Goal: Task Accomplishment & Management: Manage account settings

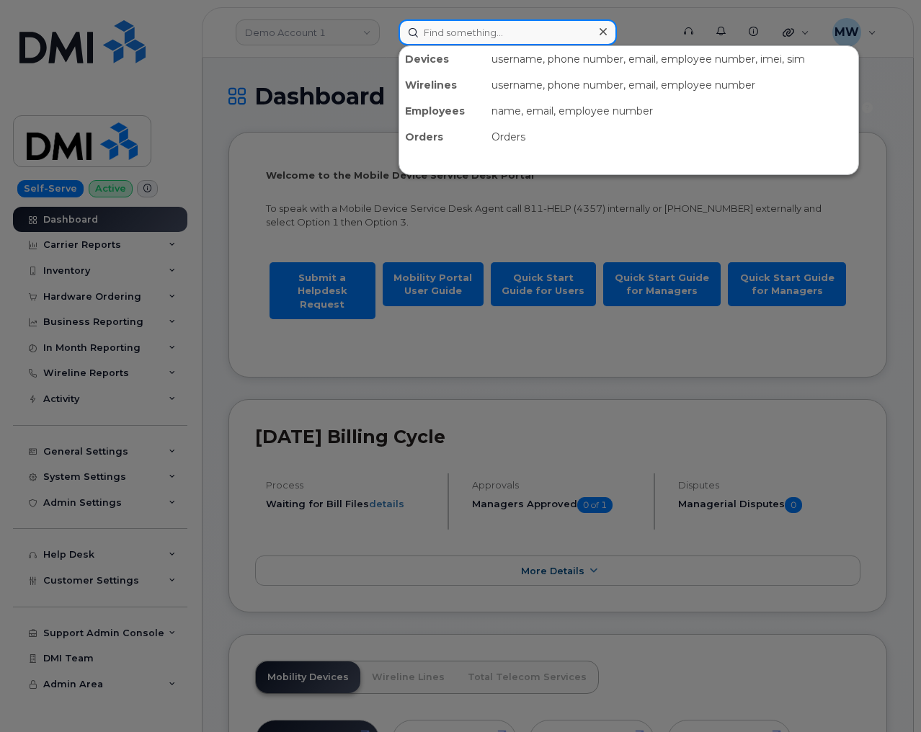
click at [484, 36] on input at bounding box center [508, 32] width 218 height 26
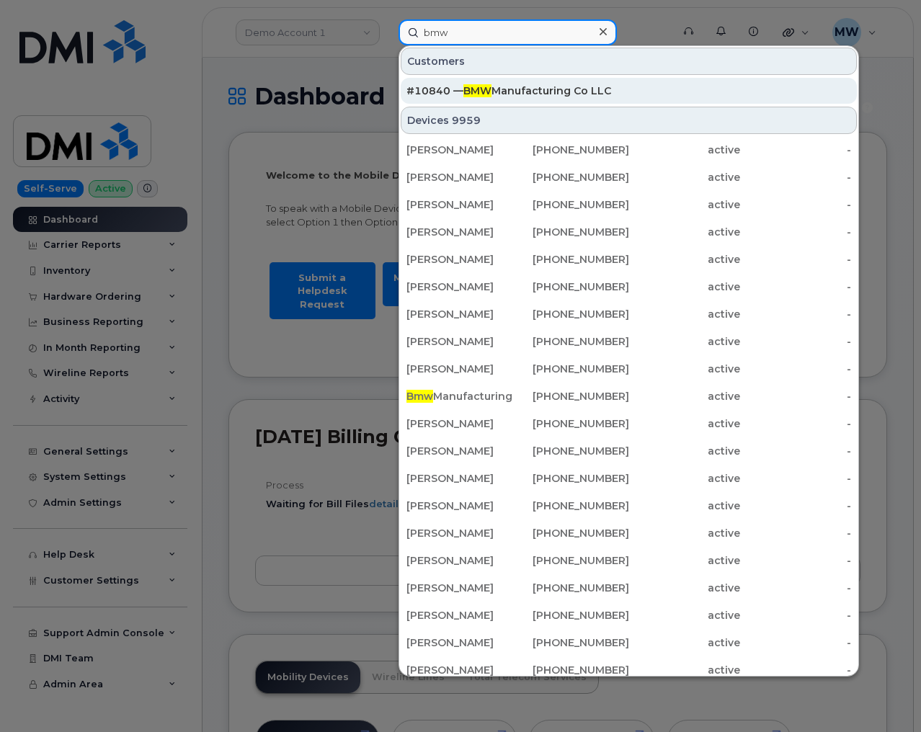
type input "bmw"
click at [503, 90] on div "#10840 — BMW Manufacturing Co LLC" at bounding box center [629, 91] width 445 height 14
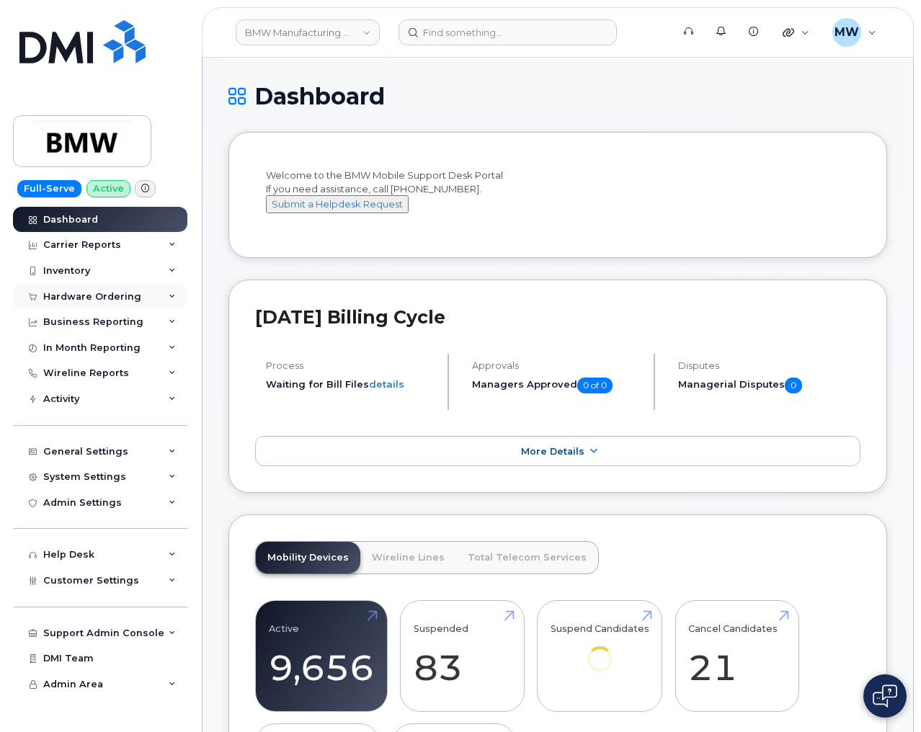
click at [96, 304] on div "Hardware Ordering" at bounding box center [100, 297] width 174 height 26
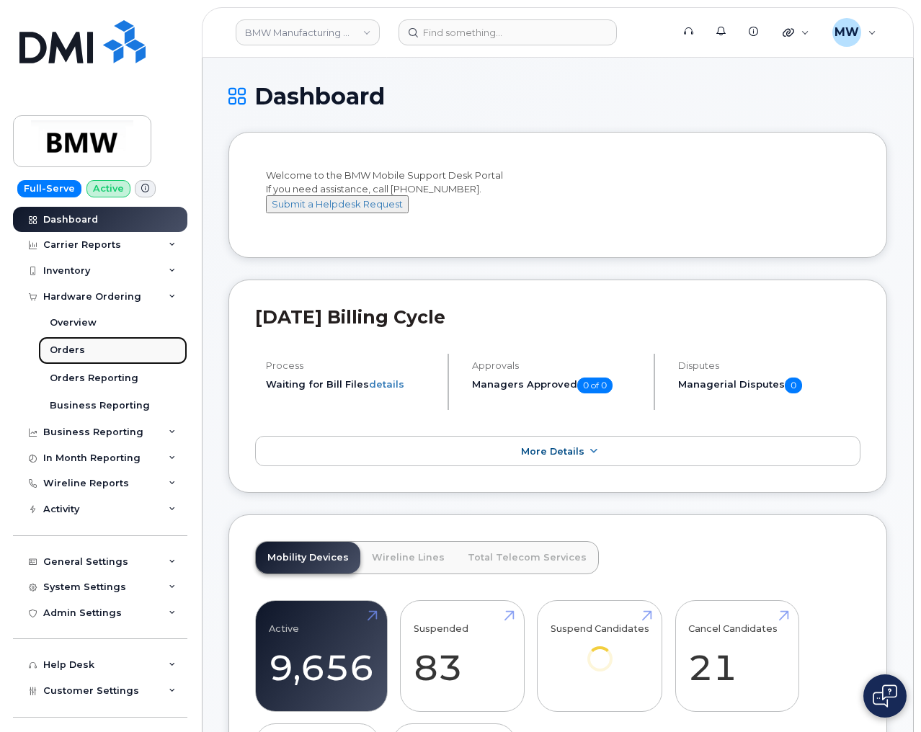
click at [97, 352] on link "Orders" at bounding box center [112, 350] width 149 height 27
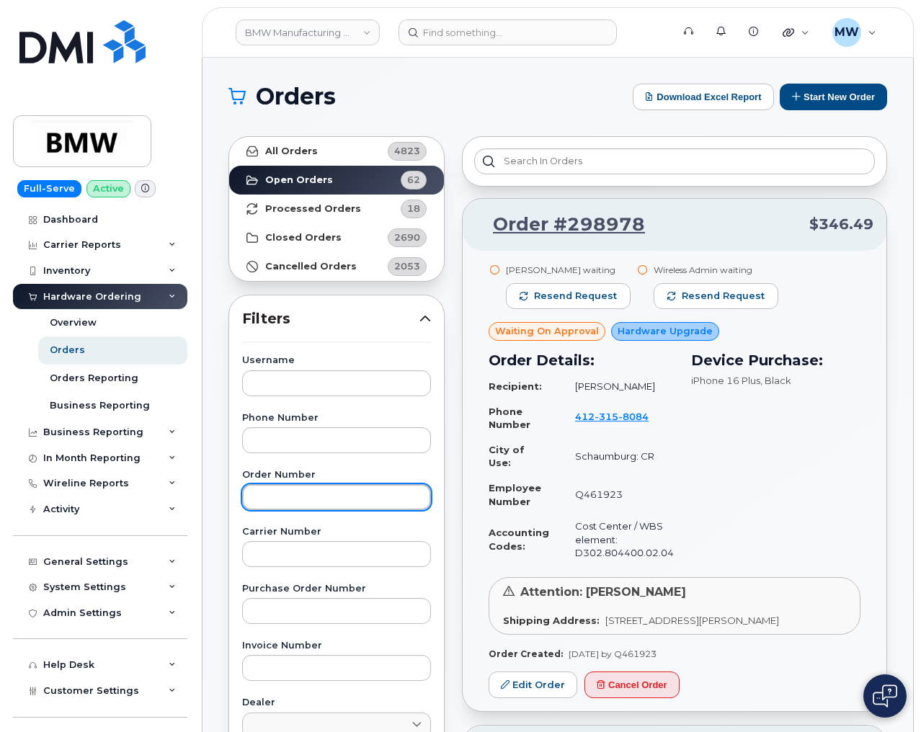
paste input "CS0786010"
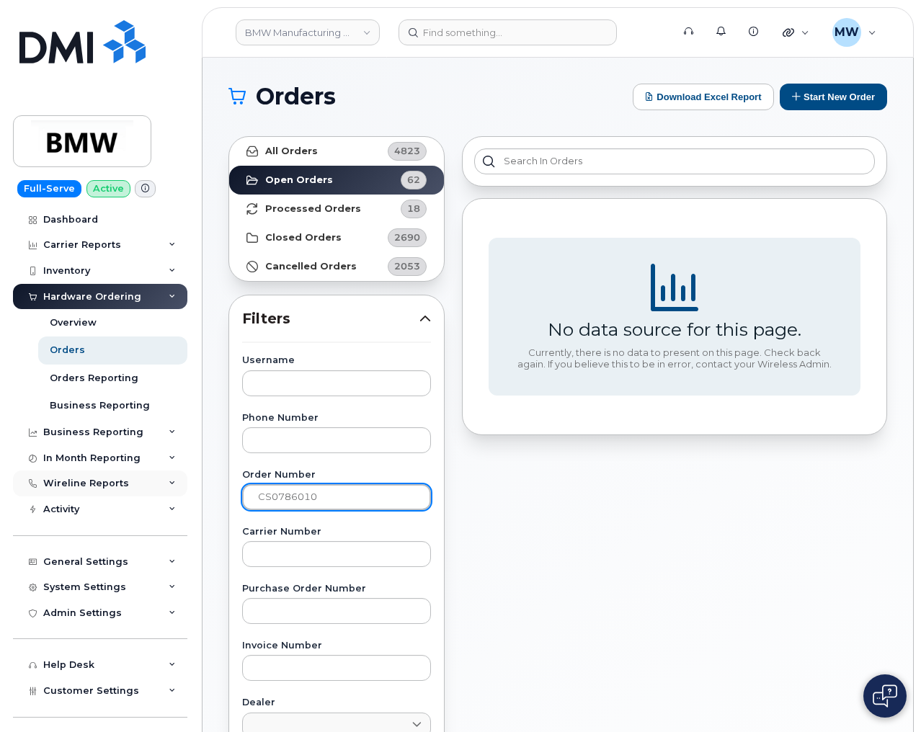
drag, startPoint x: 295, startPoint y: 496, endPoint x: 165, endPoint y: 474, distance: 131.7
click at [203, 484] on div "BMW Manufacturing Co LLC Support Alerts Knowledge Base Quicklinks Suspend / Can…" at bounding box center [558, 608] width 711 height 1100
paste input "298687"
type input "298687"
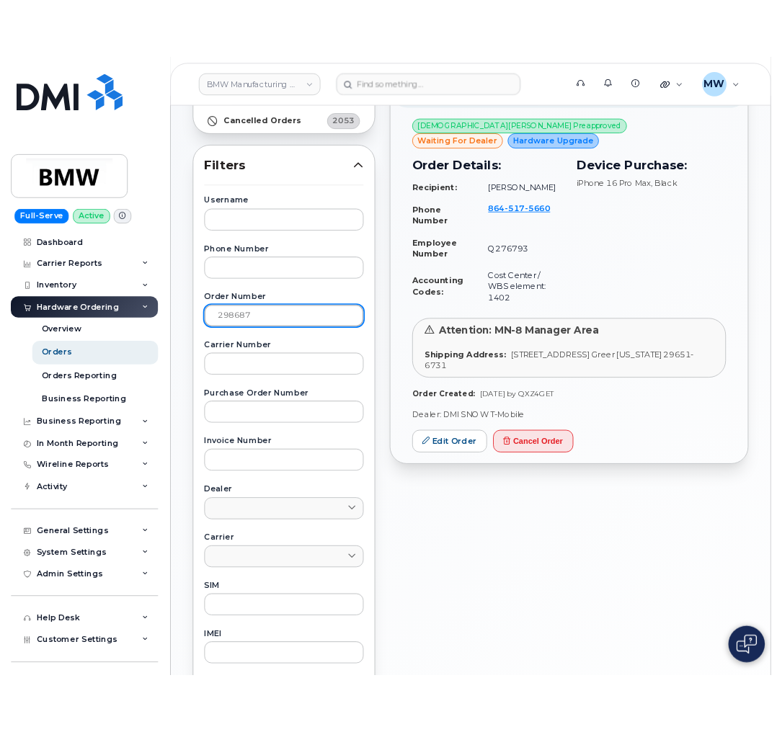
scroll to position [108, 0]
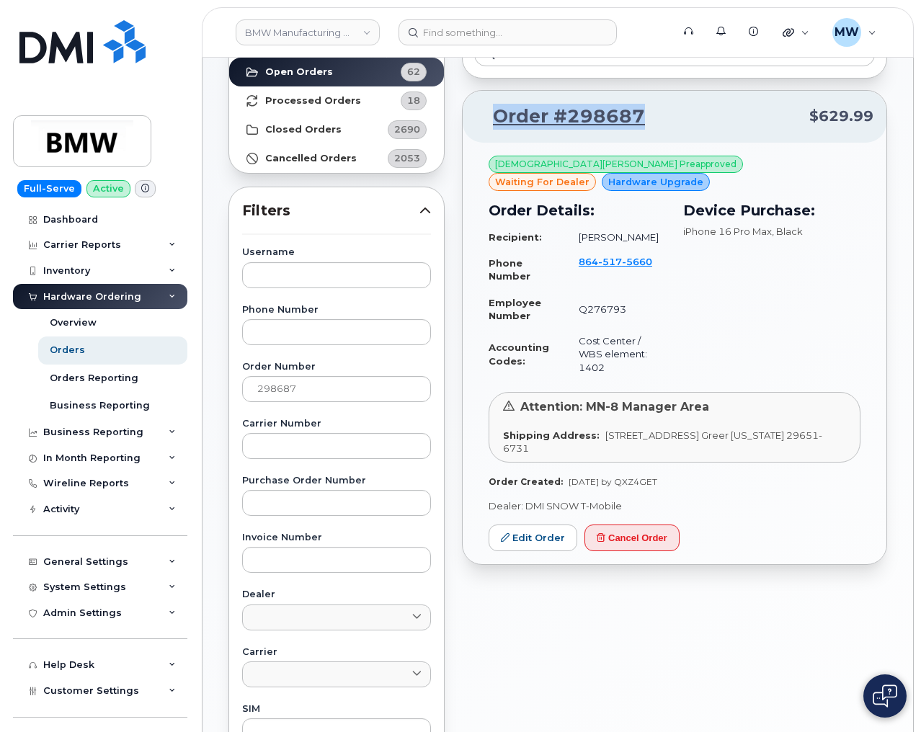
drag, startPoint x: 633, startPoint y: 115, endPoint x: 474, endPoint y: 114, distance: 158.6
click at [474, 114] on div "Order #298687 $629.99" at bounding box center [675, 117] width 424 height 52
copy link "Order #298687"
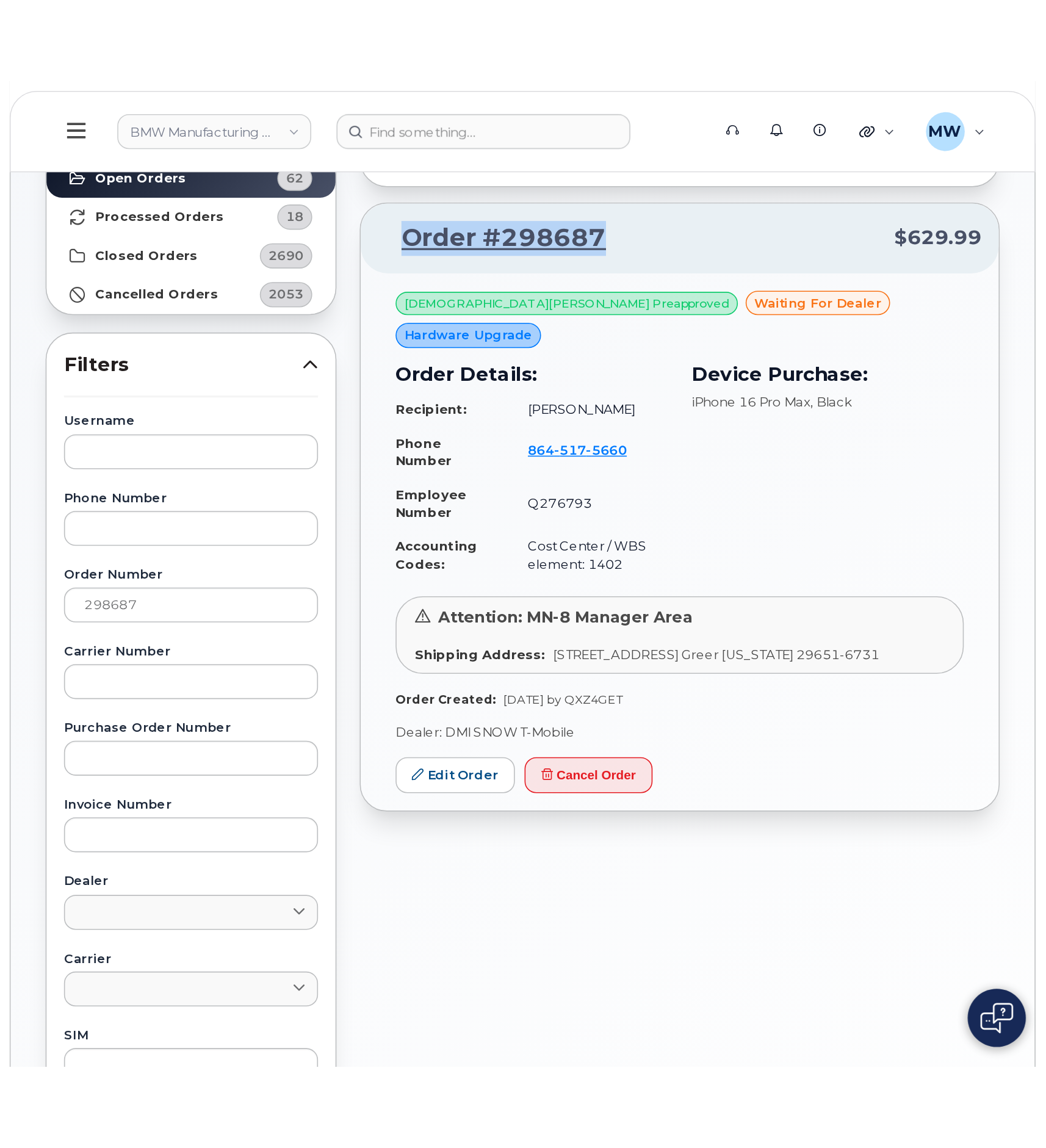
scroll to position [6, 0]
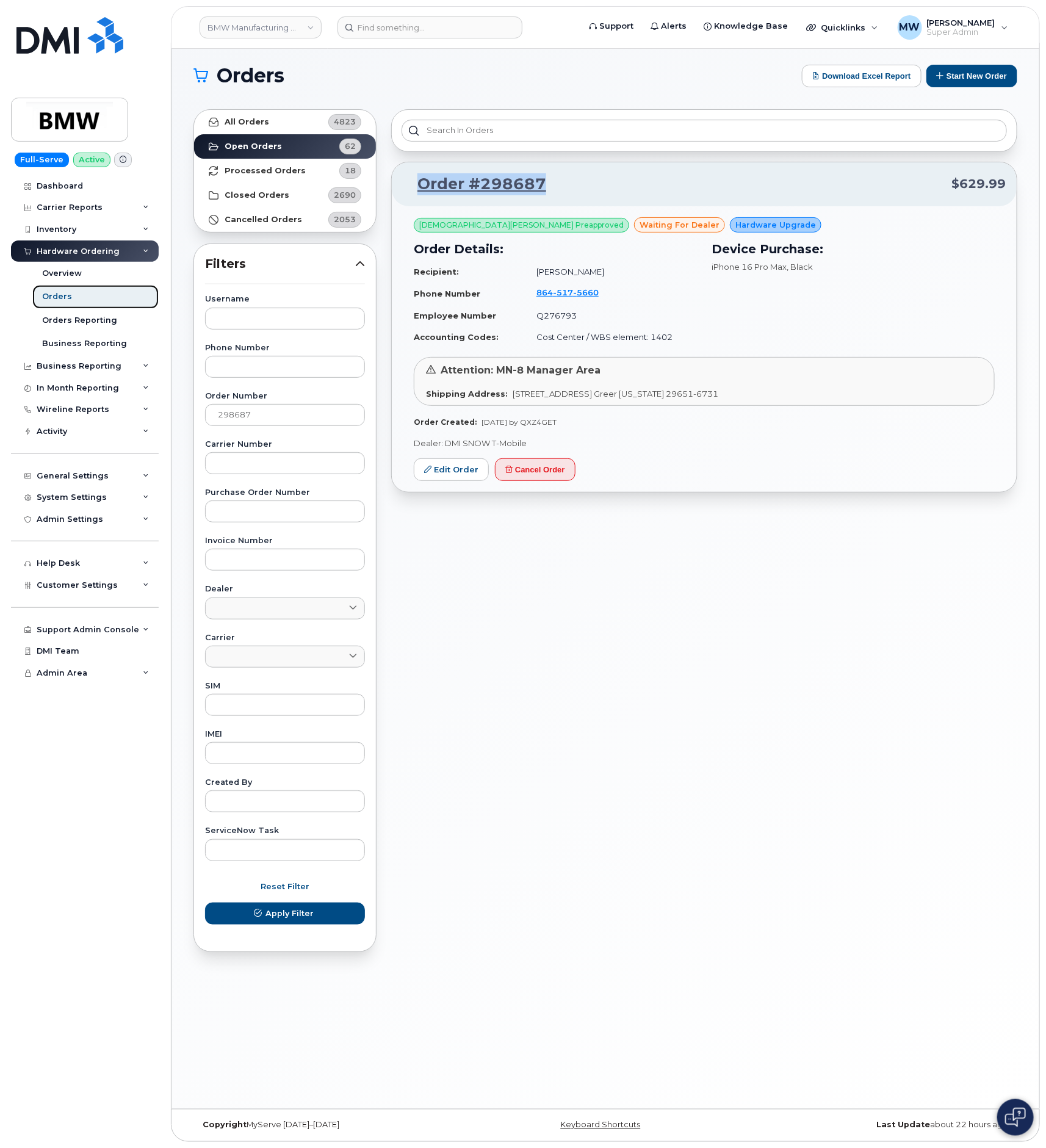
click at [58, 306] on link "Orders" at bounding box center [95, 296] width 126 height 23
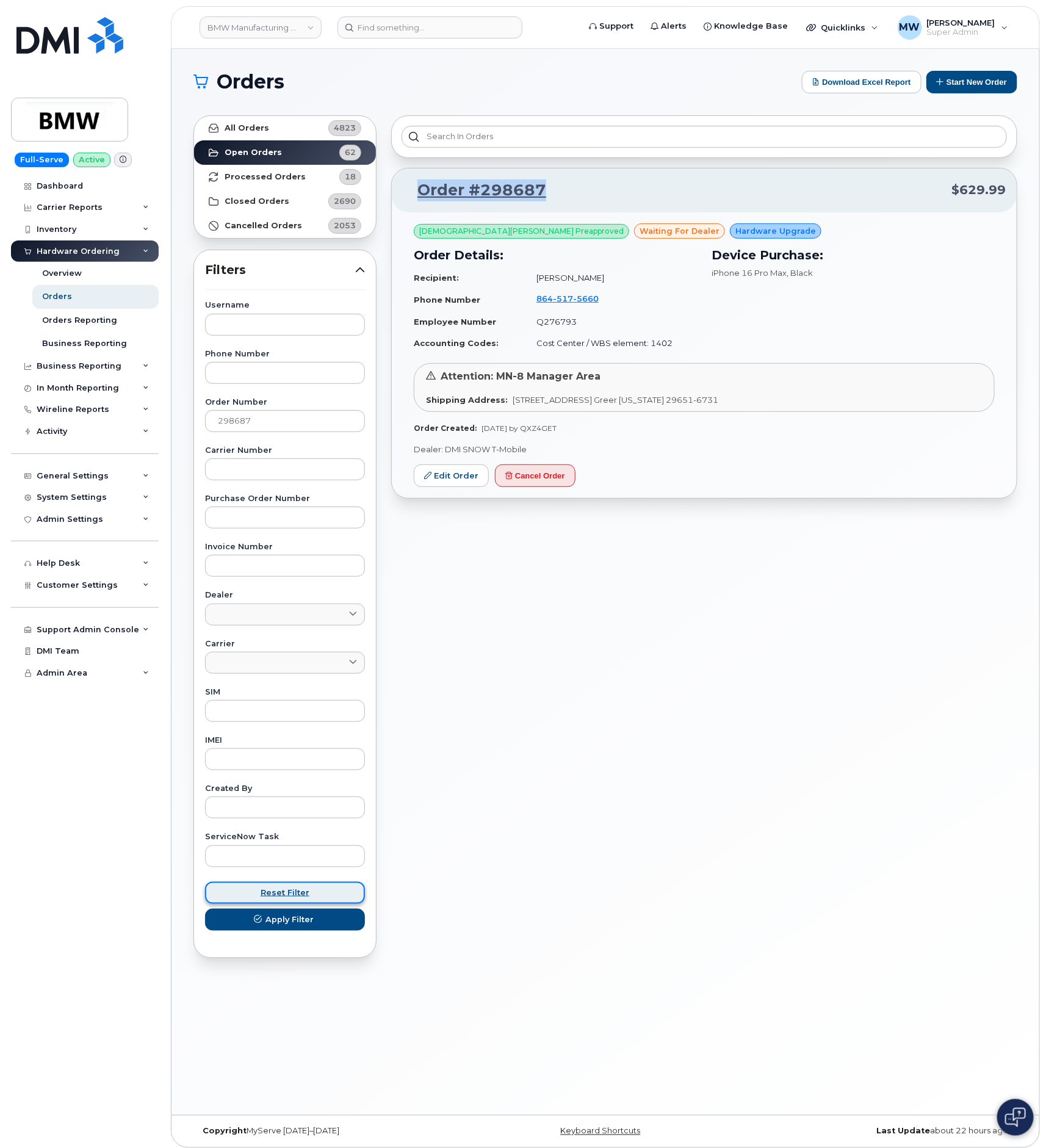
click at [289, 620] on span "Reset Filter" at bounding box center [285, 892] width 49 height 12
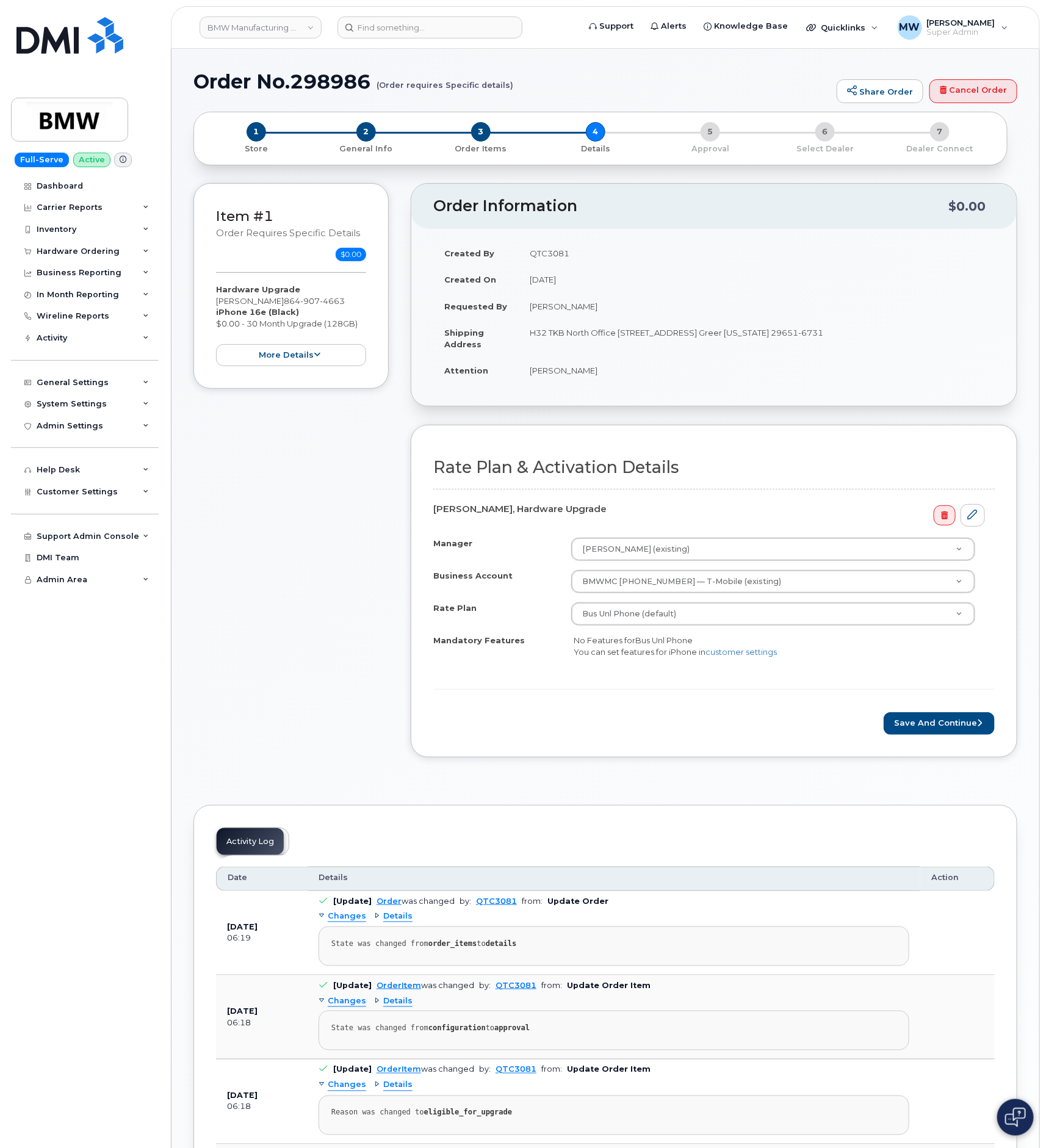
click at [932, 713] on form "Rate Plan & Activation Details Drew Lawter, Hardware Upgrade Manager Cameron Ly…" at bounding box center [713, 596] width 561 height 276
click at [939, 732] on button "Save and Continue" at bounding box center [939, 723] width 111 height 23
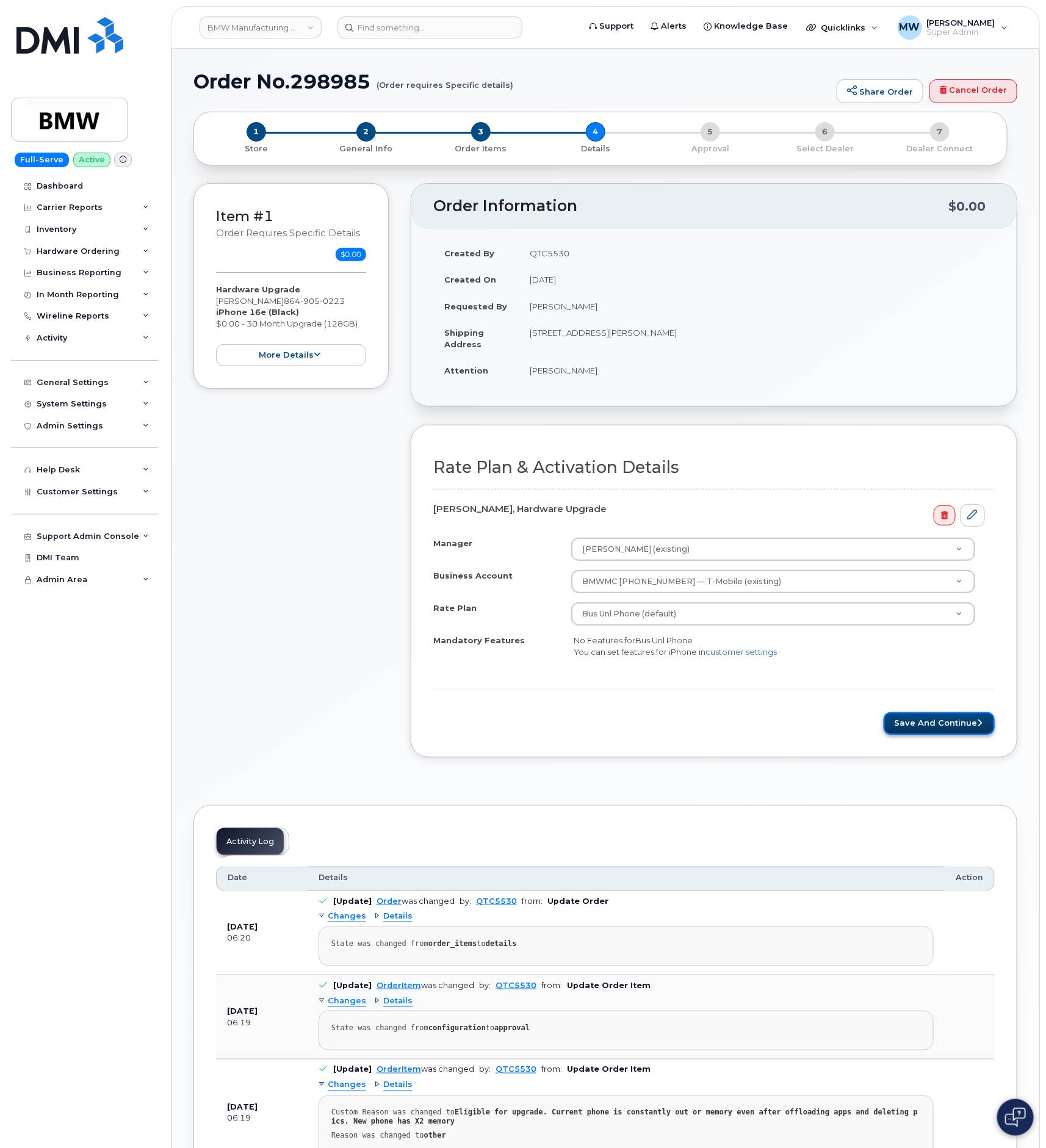
click at [985, 723] on button "Save and Continue" at bounding box center [939, 723] width 111 height 23
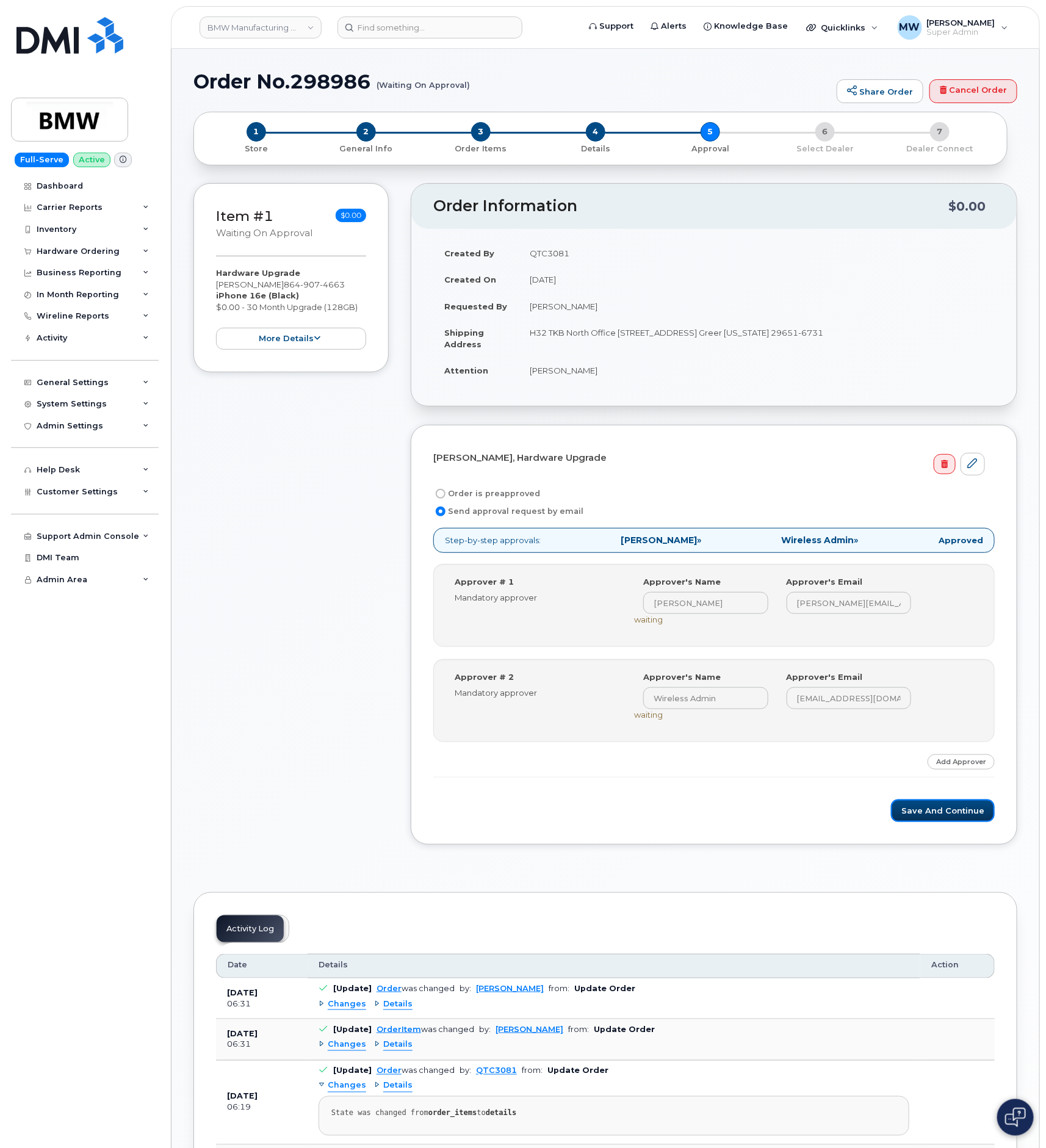
drag, startPoint x: 930, startPoint y: 814, endPoint x: 800, endPoint y: 404, distance: 430.1
click at [930, 811] on button "Save and Continue" at bounding box center [942, 810] width 104 height 23
drag, startPoint x: 939, startPoint y: 819, endPoint x: 922, endPoint y: 806, distance: 21.4
click at [939, 819] on button "Save and Continue" at bounding box center [942, 810] width 104 height 23
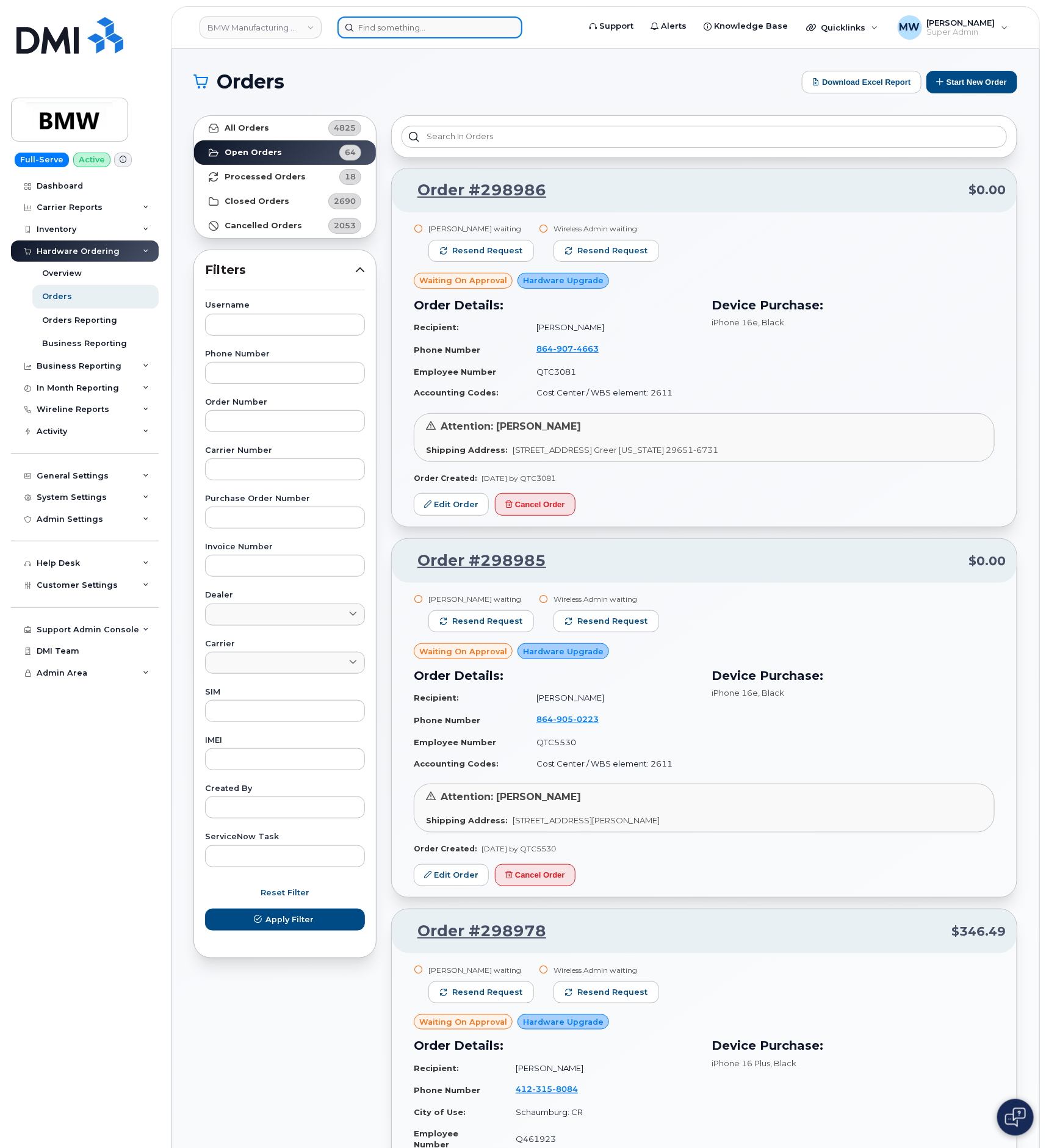
click at [472, 25] on input at bounding box center [430, 27] width 184 height 22
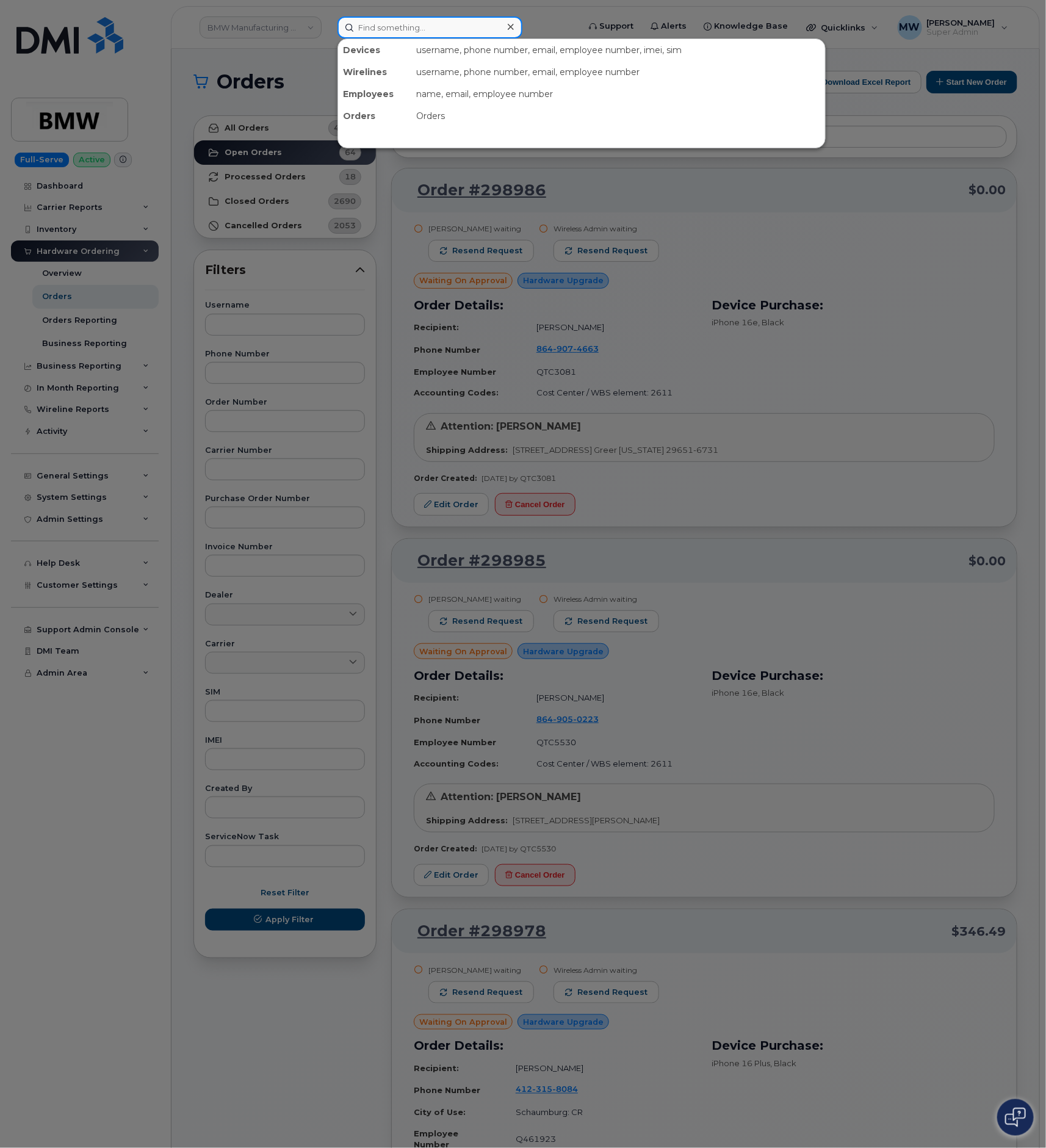
paste input "8643157176"
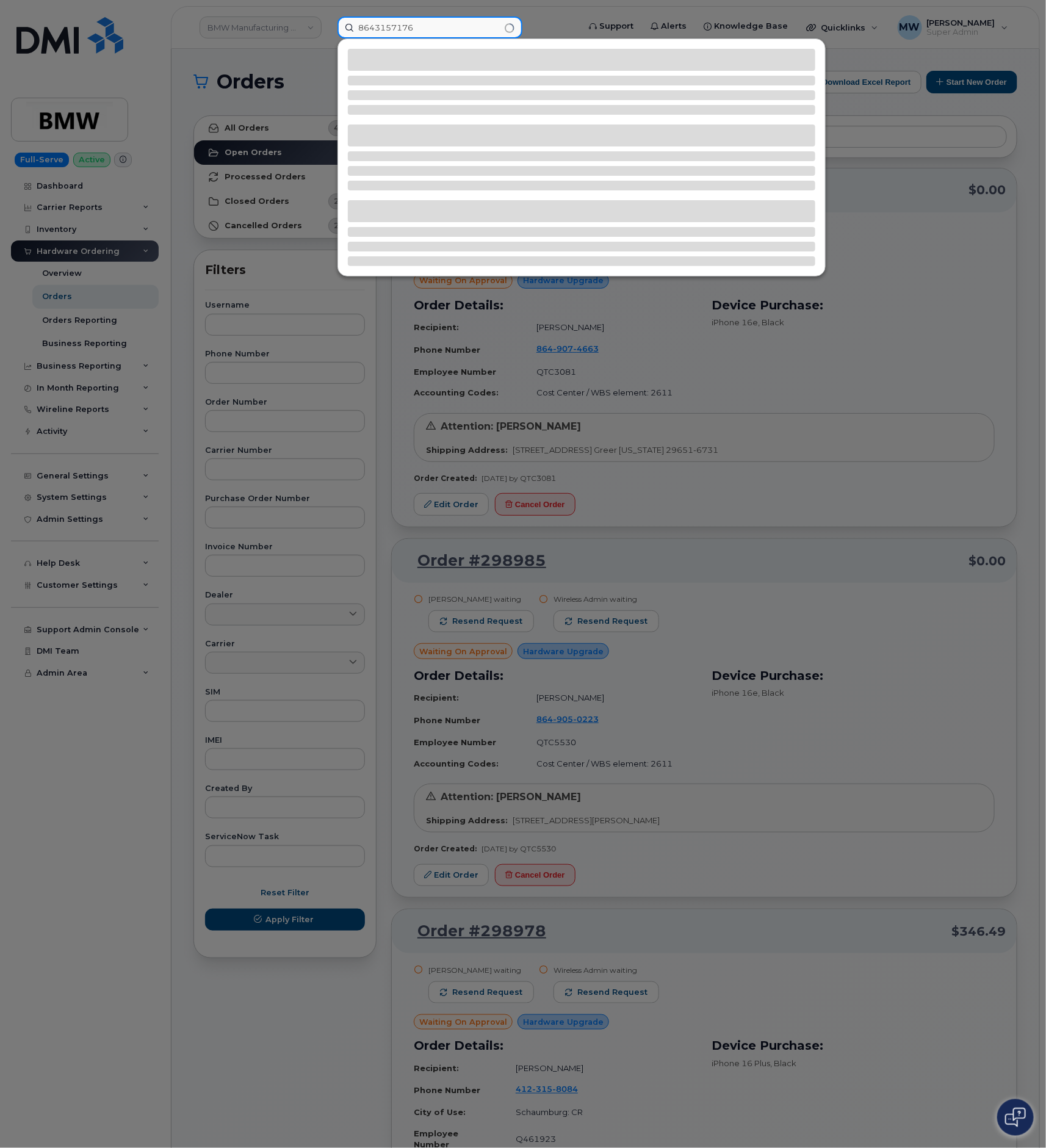
type input "8643157176"
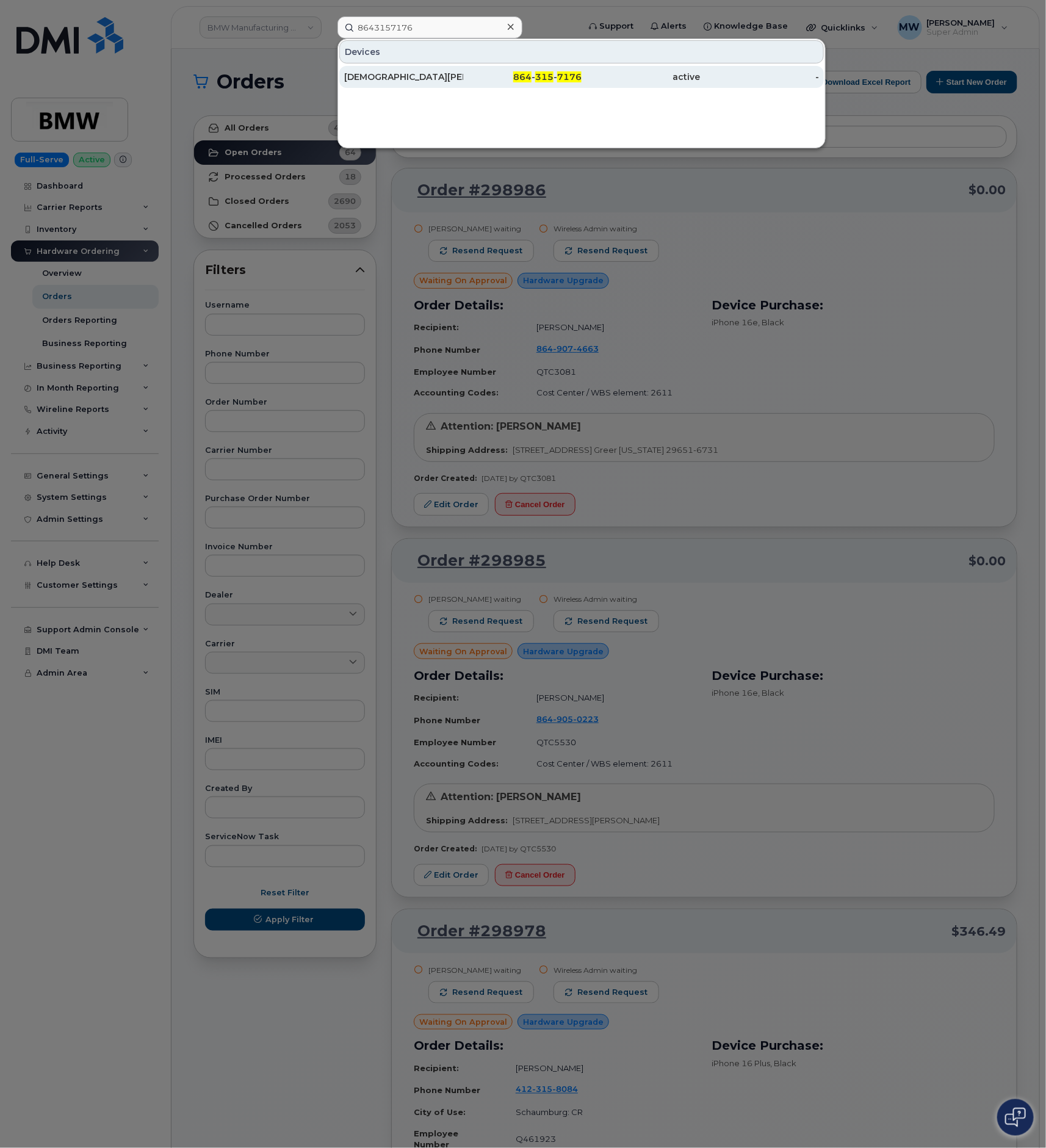
click at [765, 68] on div "-" at bounding box center [760, 77] width 119 height 22
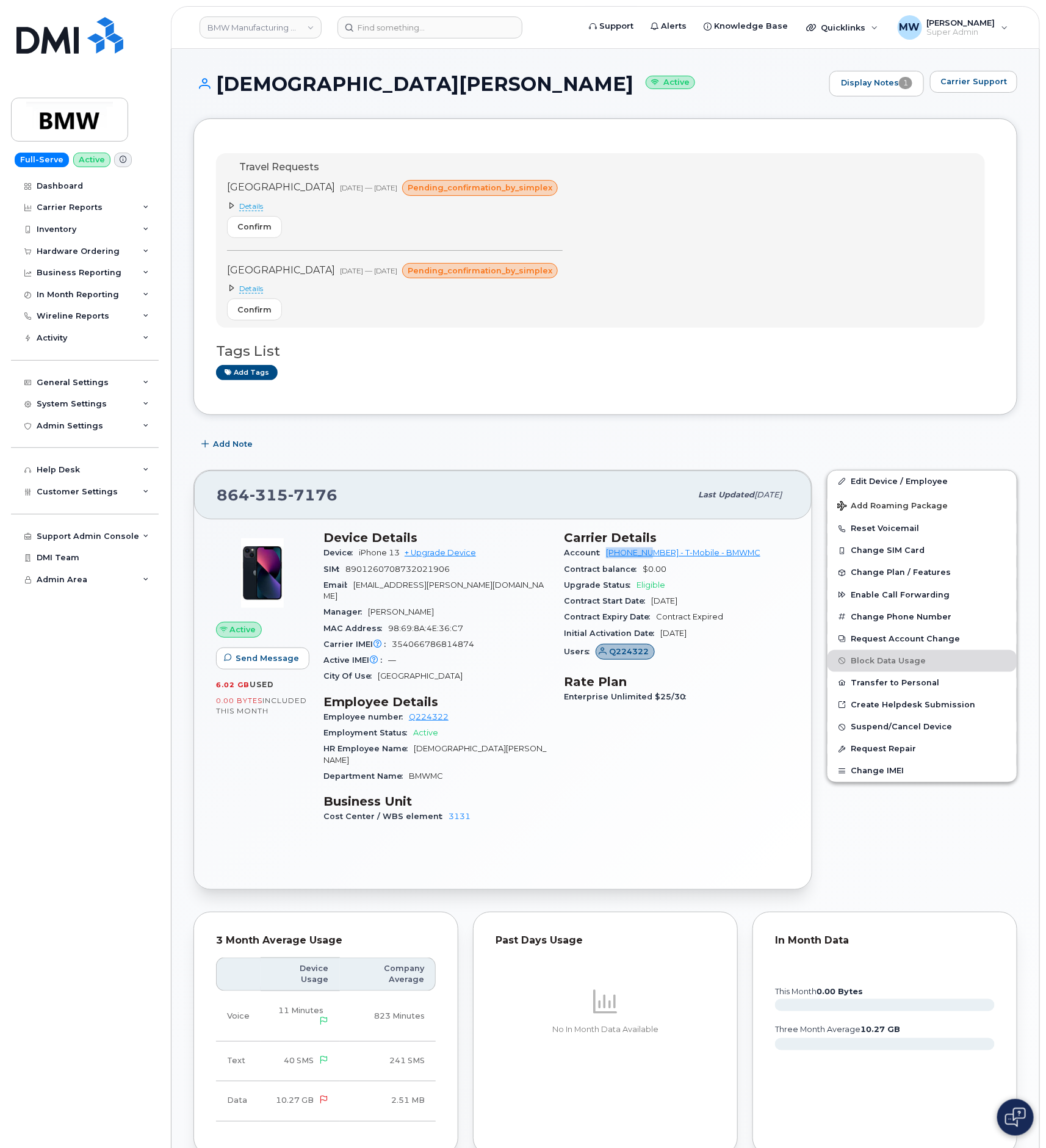
drag, startPoint x: 604, startPoint y: 559, endPoint x: 617, endPoint y: 555, distance: 13.6
click at [656, 555] on div "Account [PHONE_NUMBER] - T-Mobile - BMWMC" at bounding box center [676, 553] width 226 height 16
copy link "972523090"
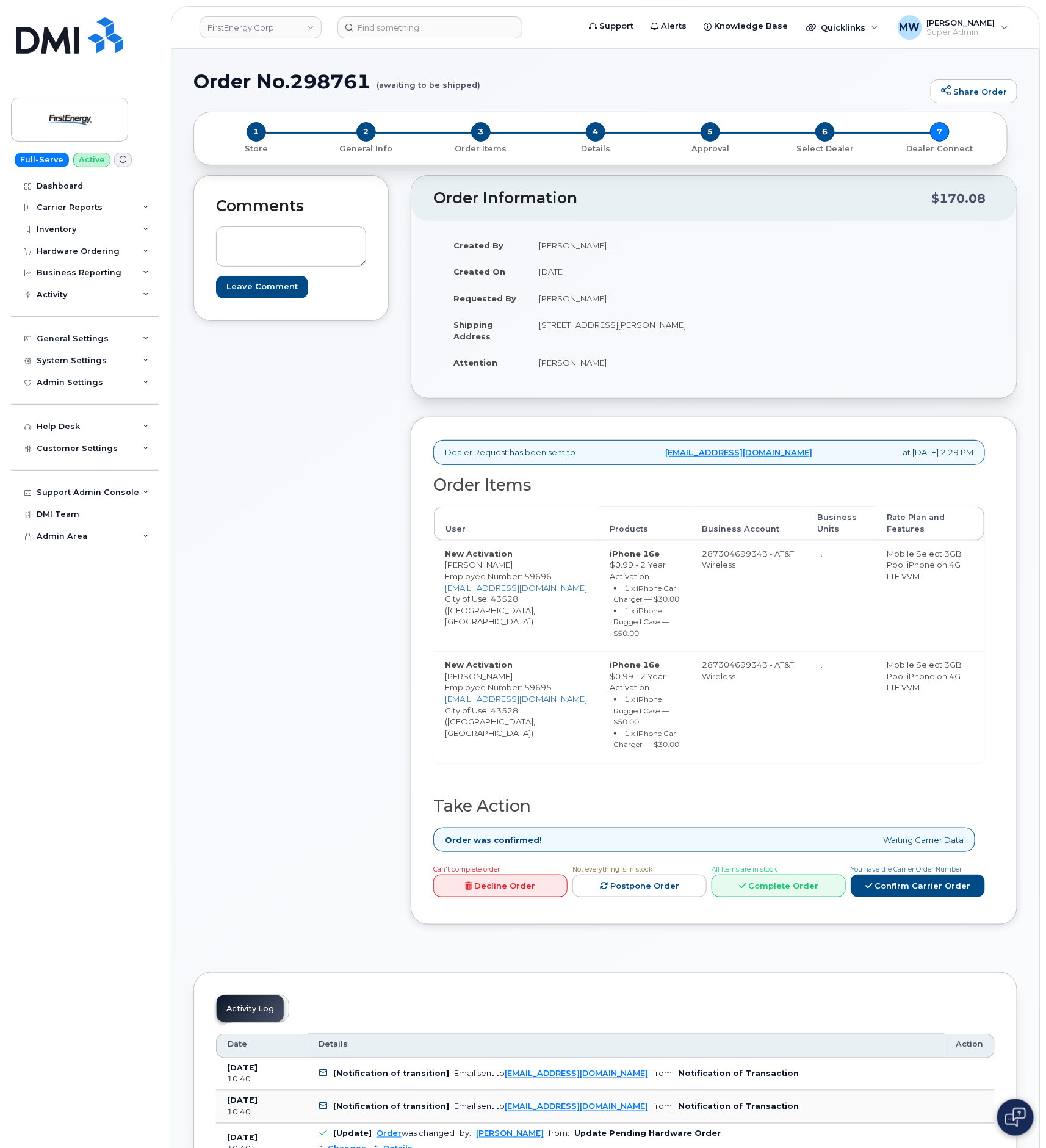
drag, startPoint x: 371, startPoint y: 74, endPoint x: 195, endPoint y: 92, distance: 176.9
click at [195, 92] on div "Order No.298761 (awaiting to be shipped) Share Order" at bounding box center [605, 91] width 823 height 41
copy h1
click at [779, 877] on div "All Items are in stock Complete Order" at bounding box center [779, 880] width 135 height 34
click at [784, 889] on link "Complete Order" at bounding box center [779, 886] width 135 height 23
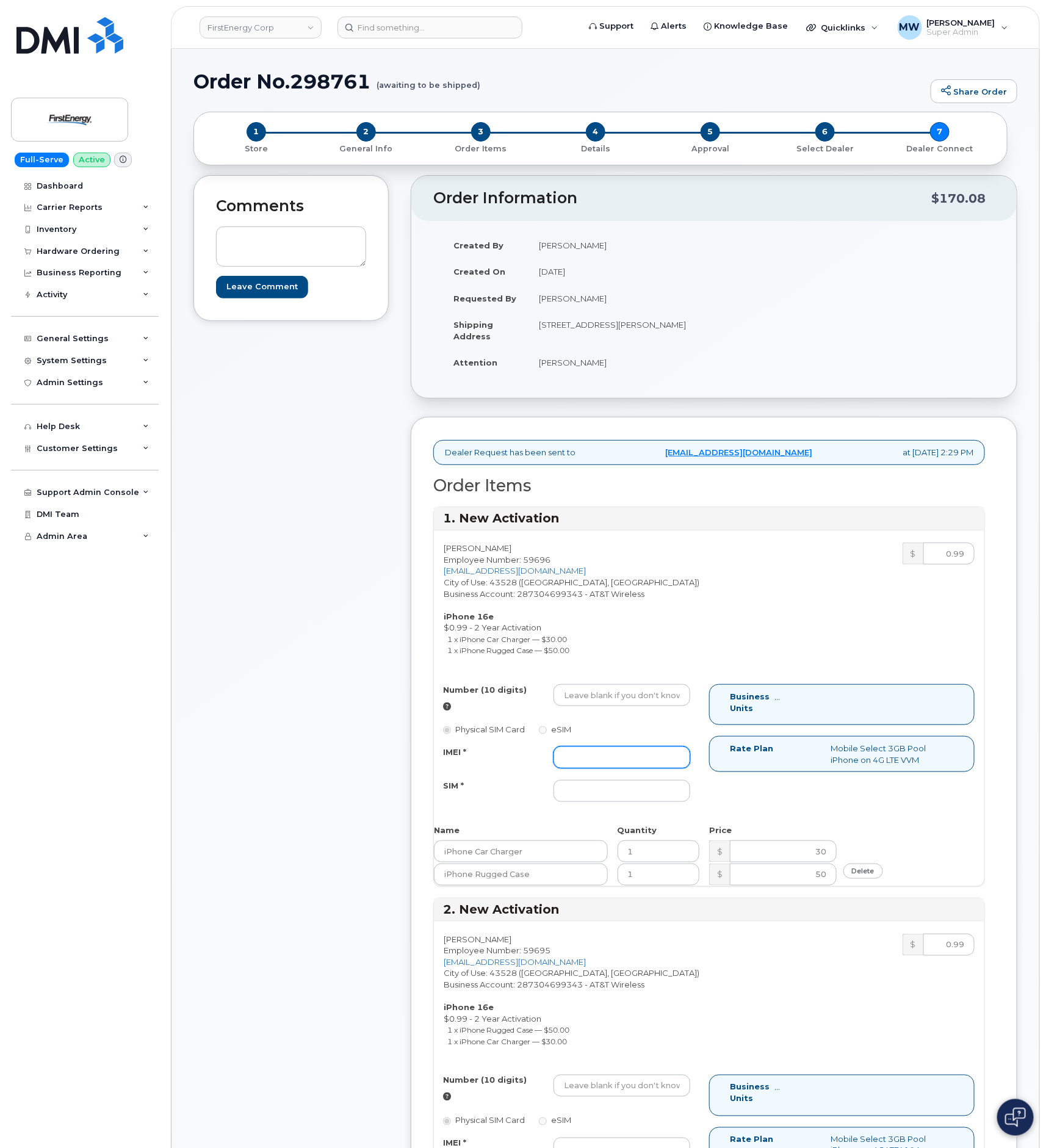
drag, startPoint x: 609, startPoint y: 762, endPoint x: 619, endPoint y: 762, distance: 10.0
click at [609, 762] on input "IMEI *" at bounding box center [621, 758] width 136 height 22
paste input "355613397534778"
type input "355613397534778"
click at [599, 787] on input "SIM *" at bounding box center [621, 791] width 136 height 22
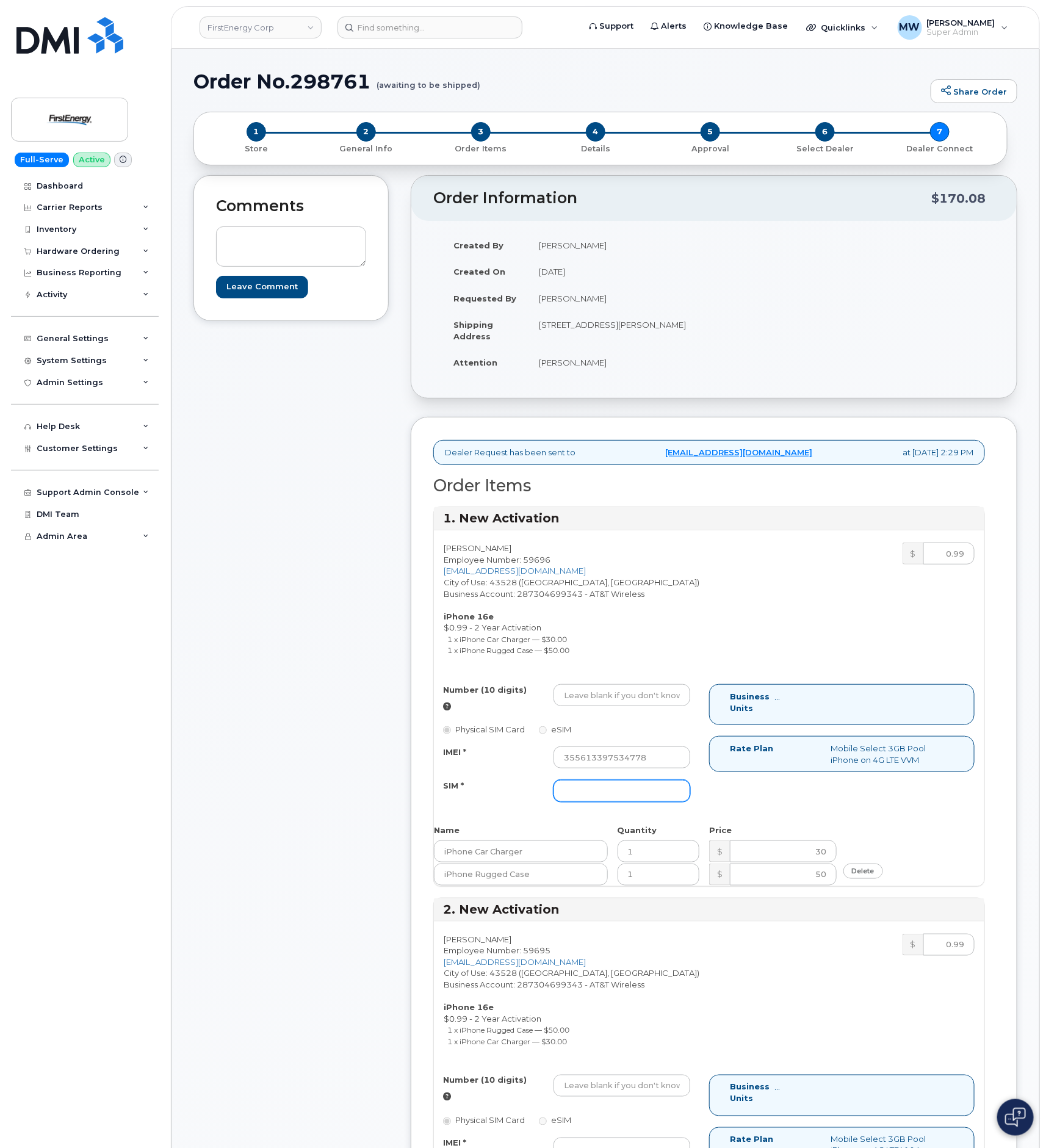
type input "NA"
drag, startPoint x: 634, startPoint y: 698, endPoint x: 694, endPoint y: 686, distance: 61.2
click at [637, 698] on input "Number (10 digits)" at bounding box center [621, 695] width 136 height 22
paste input "[PHONE_NUMBER]"
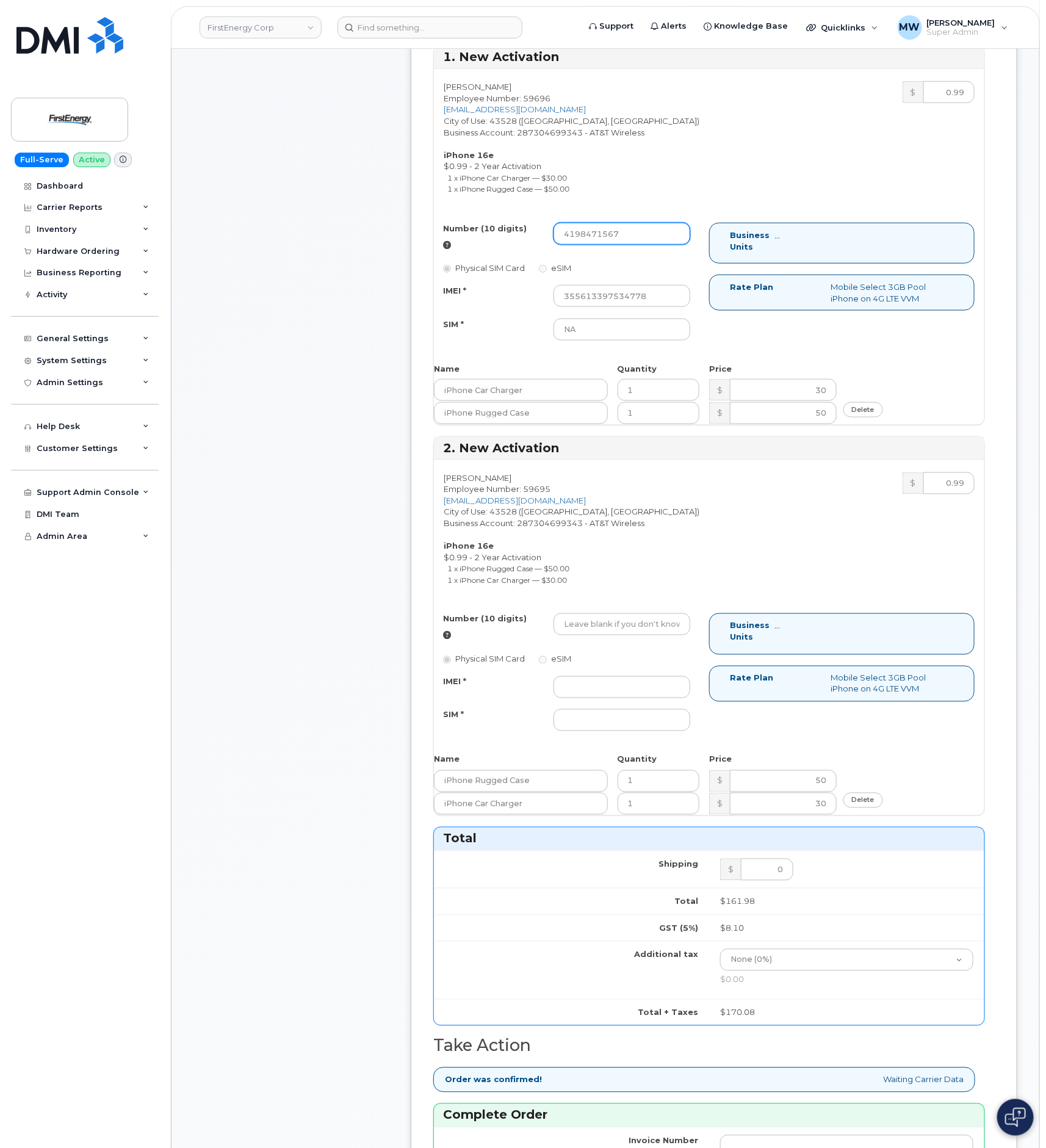
scroll to position [732, 0]
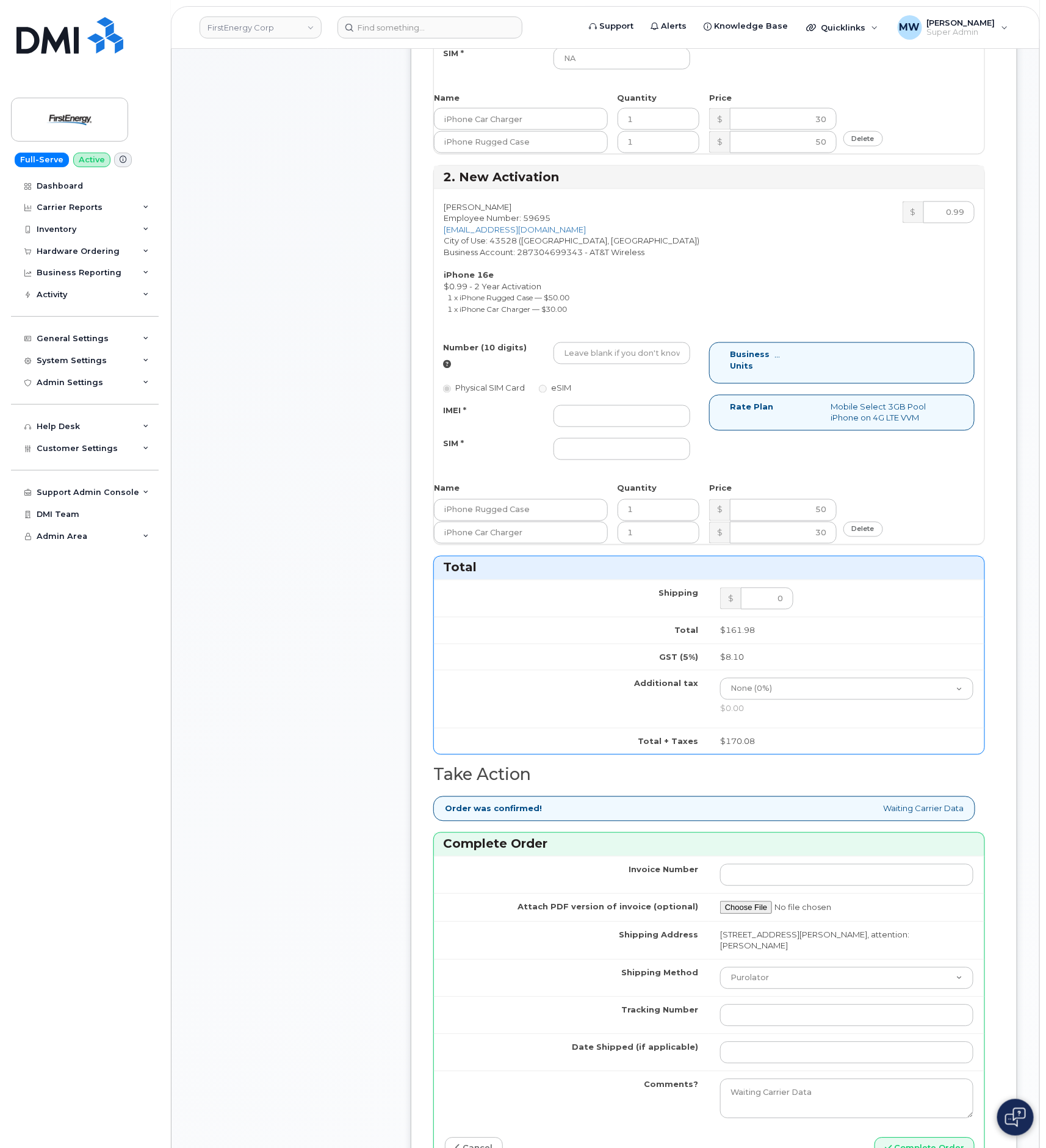
type input "4198471567"
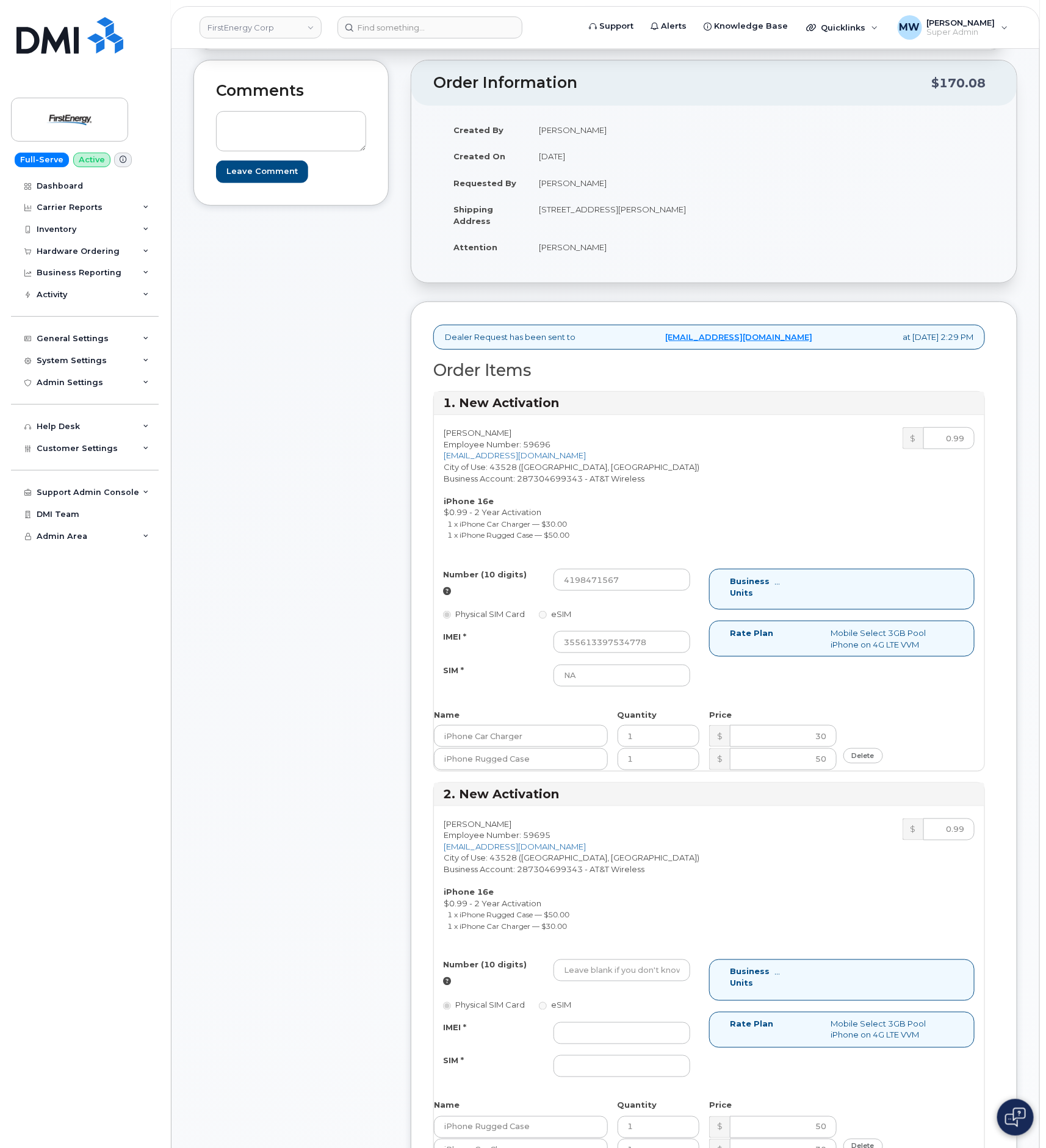
scroll to position [183, 0]
